Goal: Information Seeking & Learning: Learn about a topic

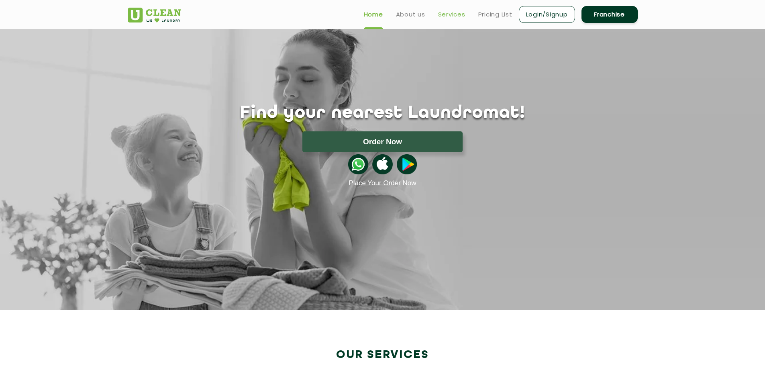
click at [451, 12] on link "Services" at bounding box center [451, 15] width 27 height 10
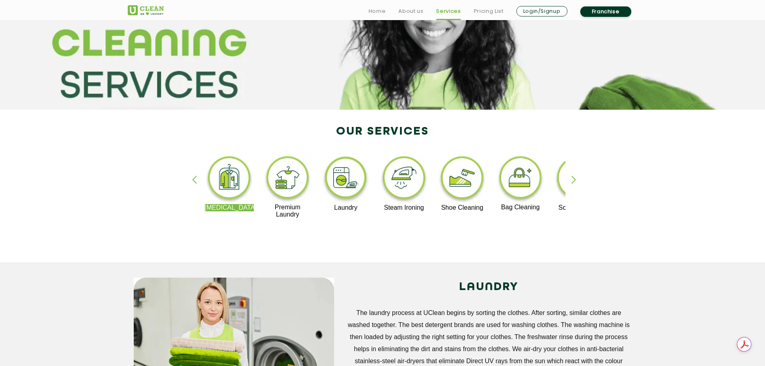
scroll to position [80, 0]
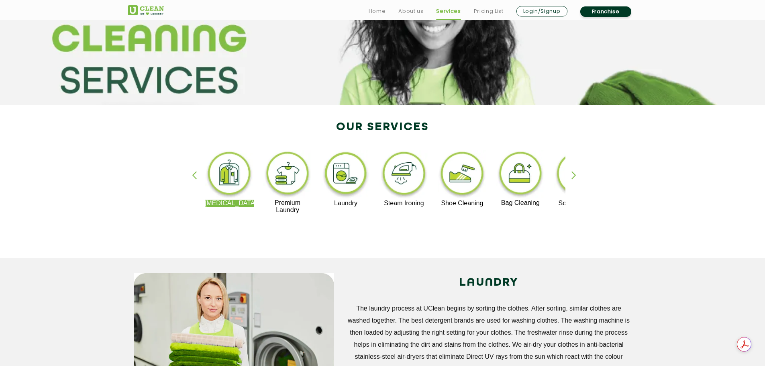
click at [576, 180] on div "button" at bounding box center [578, 182] width 12 height 22
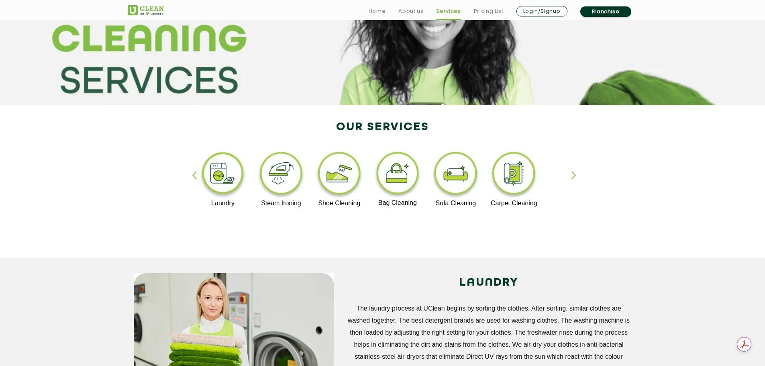
click at [576, 180] on div "button" at bounding box center [578, 182] width 12 height 22
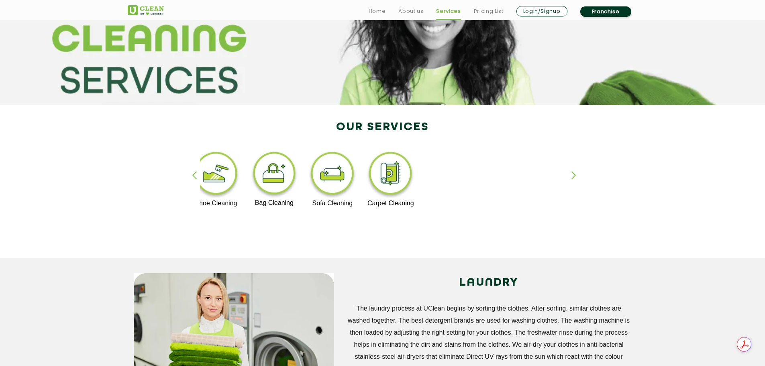
click at [576, 180] on div "button" at bounding box center [578, 182] width 12 height 22
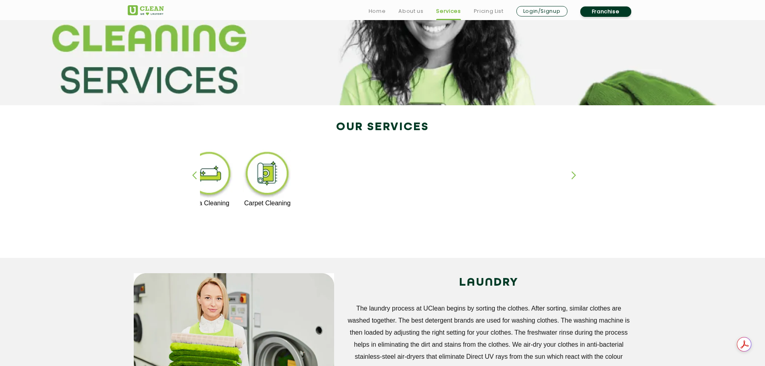
click at [576, 180] on div "button" at bounding box center [578, 182] width 12 height 22
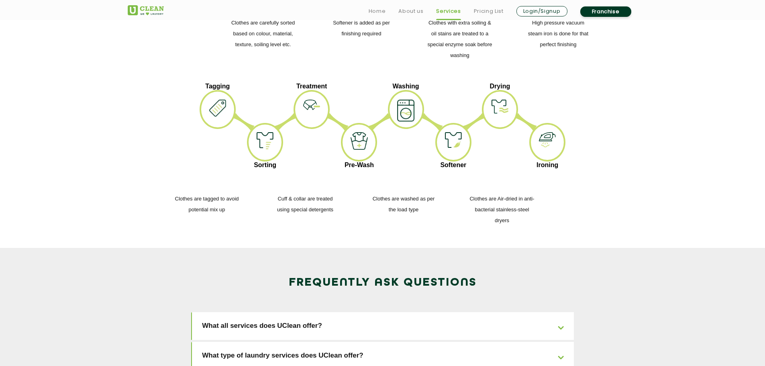
scroll to position [1165, 0]
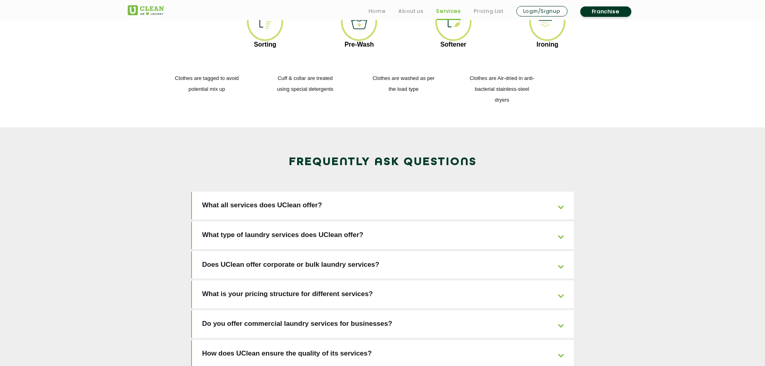
click at [459, 192] on link "What all services does UClean offer?" at bounding box center [383, 206] width 382 height 28
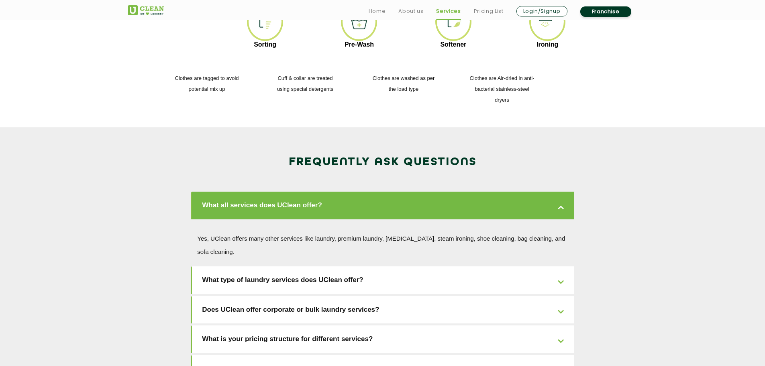
click at [459, 192] on link "What all services does UClean offer?" at bounding box center [383, 206] width 382 height 28
click at [540, 192] on link "What all services does UClean offer?" at bounding box center [383, 206] width 382 height 28
click at [566, 192] on link "What all services does UClean offer?" at bounding box center [383, 206] width 382 height 28
click at [560, 266] on link "What type of laundry services does UClean offer?" at bounding box center [383, 280] width 382 height 28
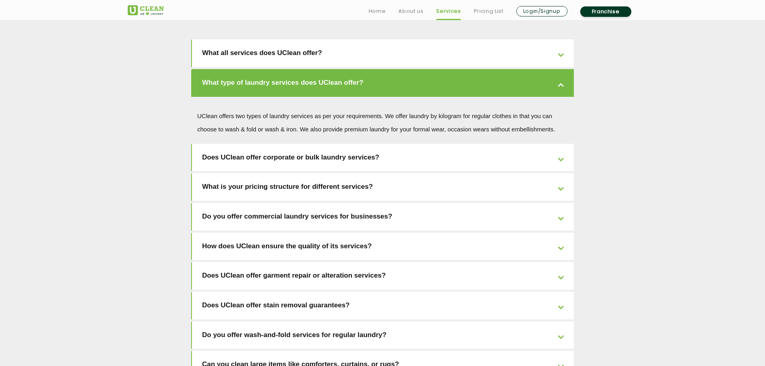
scroll to position [1366, 0]
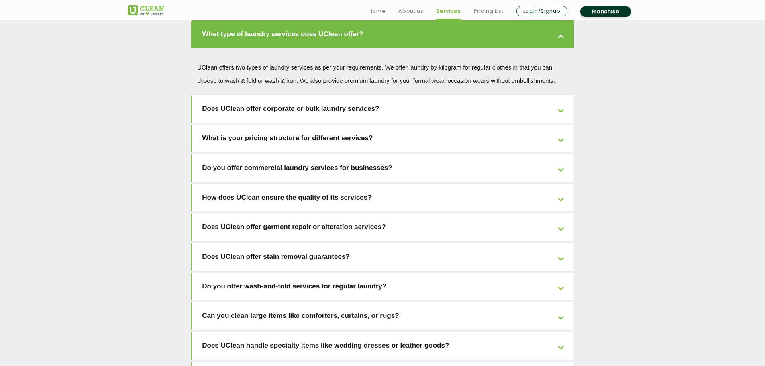
click at [562, 154] on link "Do you offer commercial laundry services for businesses?" at bounding box center [383, 168] width 382 height 28
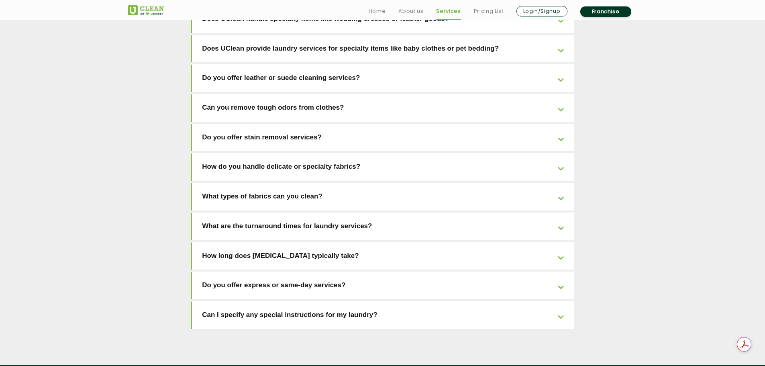
scroll to position [1815, 0]
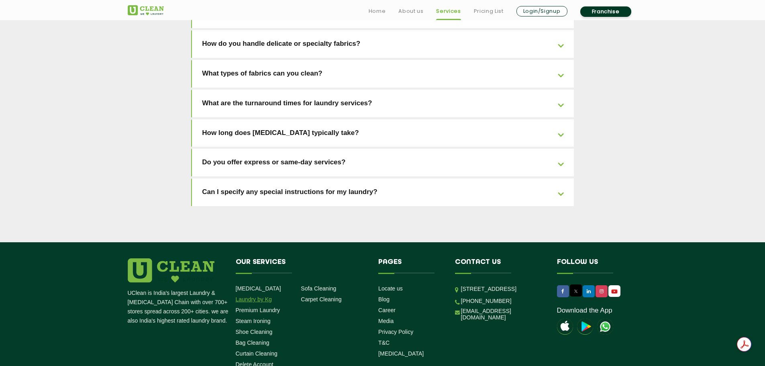
click at [258, 296] on link "Laundry by Kg" at bounding box center [254, 299] width 36 height 6
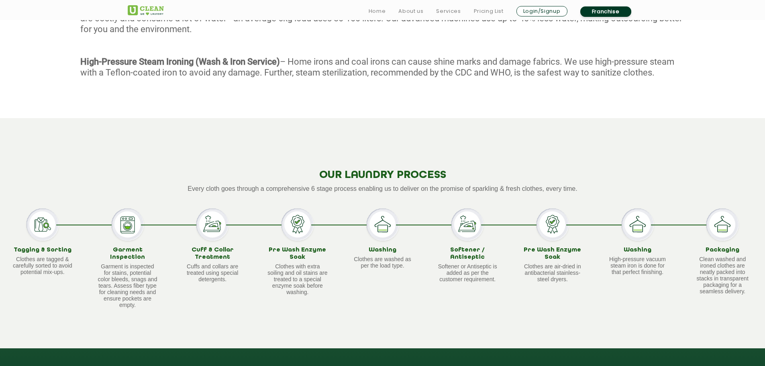
scroll to position [683, 0]
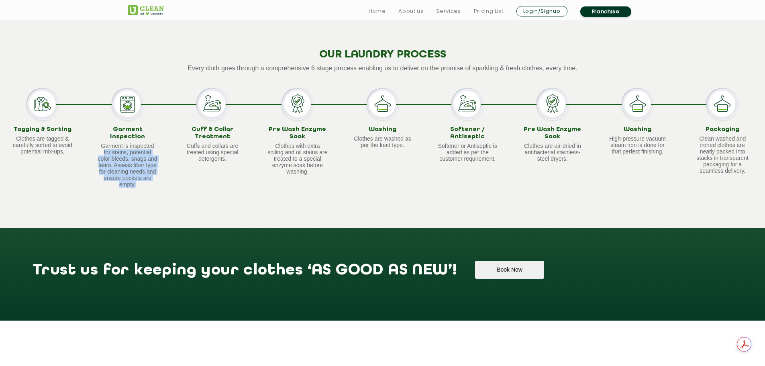
drag, startPoint x: 104, startPoint y: 146, endPoint x: 155, endPoint y: 176, distance: 58.7
click at [155, 176] on p "Garment is inspected for stains, potential color bleeds, snags and tears. Asses…" at bounding box center [128, 165] width 60 height 45
drag, startPoint x: 187, startPoint y: 144, endPoint x: 243, endPoint y: 163, distance: 58.6
click at [243, 163] on div "Cuff & Collar Treatment Cuffs and collars are treated using special detergents." at bounding box center [212, 137] width 85 height 99
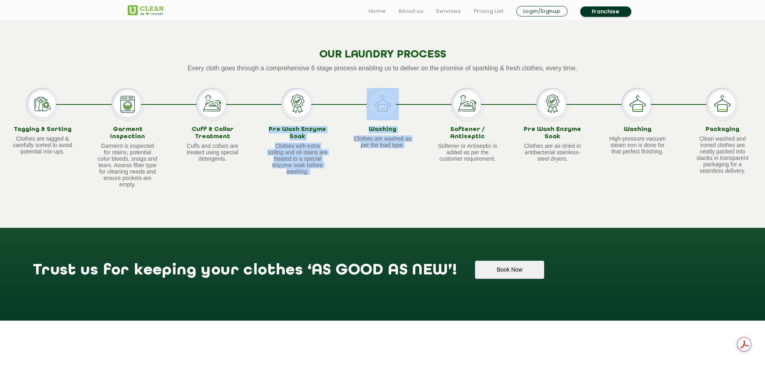
drag, startPoint x: 272, startPoint y: 129, endPoint x: 414, endPoint y: 146, distance: 143.2
click at [414, 146] on div "Tagging & Sorting Clothes are tagged & carefully sorted to avoid potential mix-…" at bounding box center [382, 137] width 765 height 99
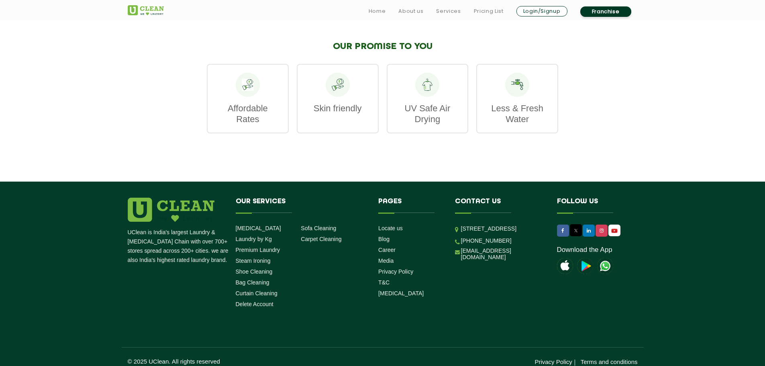
scroll to position [1200, 0]
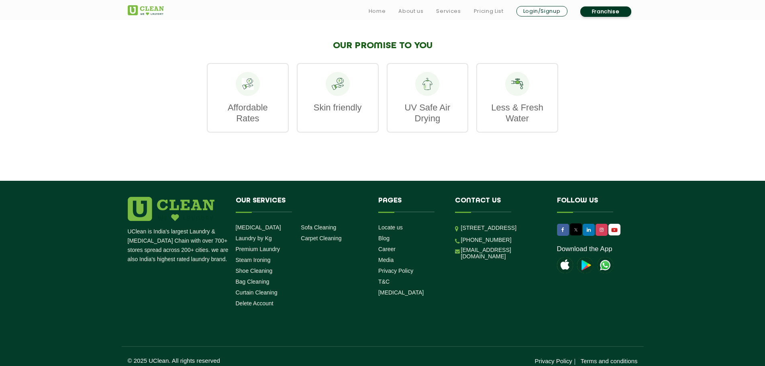
scroll to position [542, 0]
